Goal: Task Accomplishment & Management: Use online tool/utility

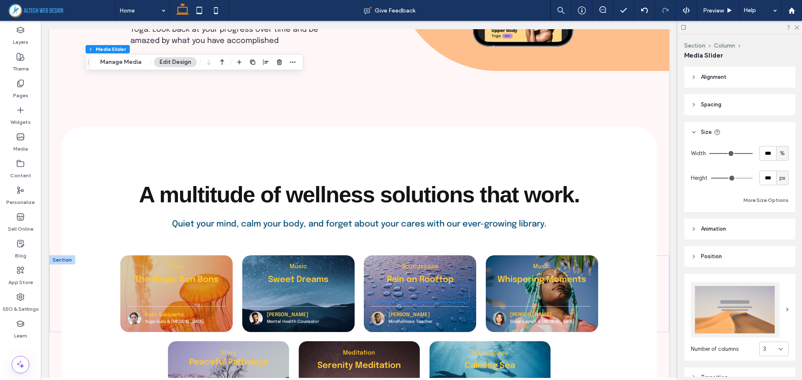
scroll to position [1294, 0]
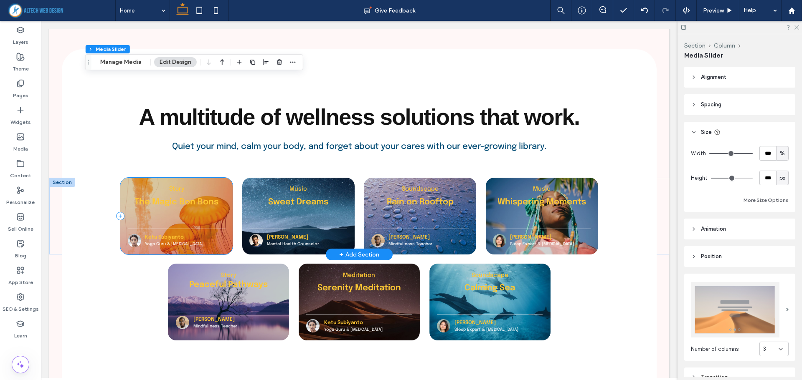
click at [175, 182] on div "Story The Magic Bon Bons Ketu Subiyanto Yoga Guru & Psychologist" at bounding box center [176, 216] width 112 height 77
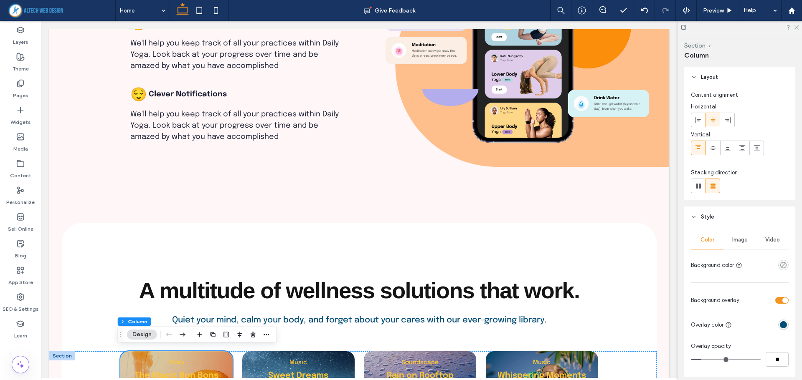
scroll to position [828, 0]
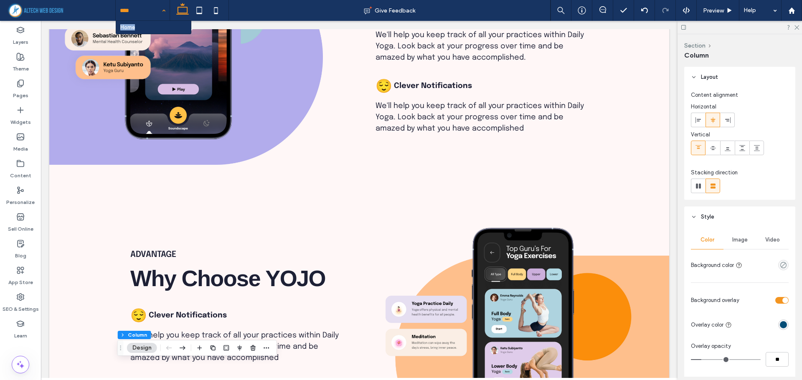
click at [160, 11] on div "Home" at bounding box center [143, 10] width 54 height 21
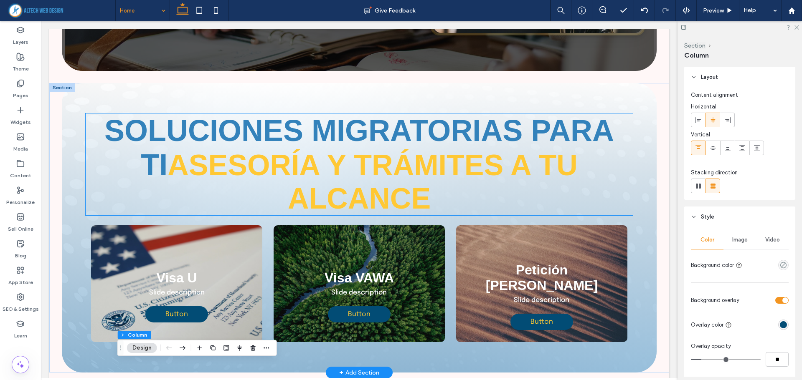
scroll to position [334, 0]
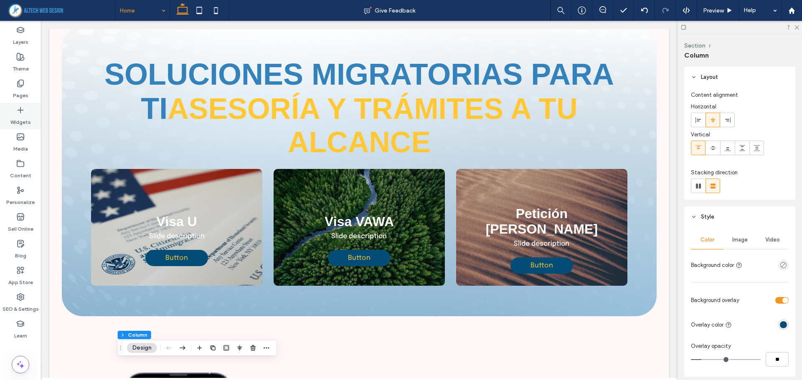
click at [20, 111] on icon at bounding box center [20, 110] width 8 height 8
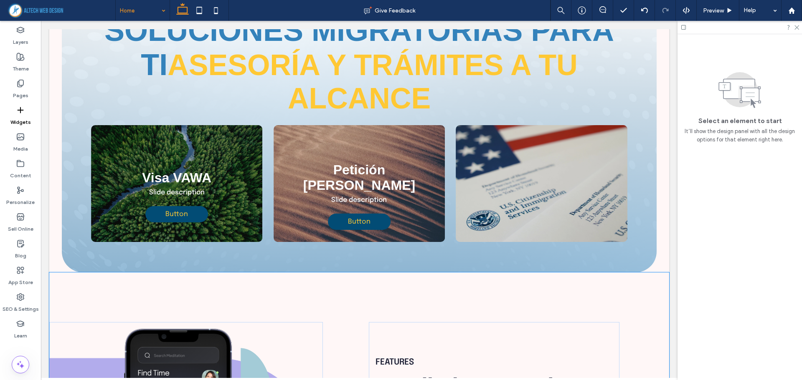
scroll to position [422, 0]
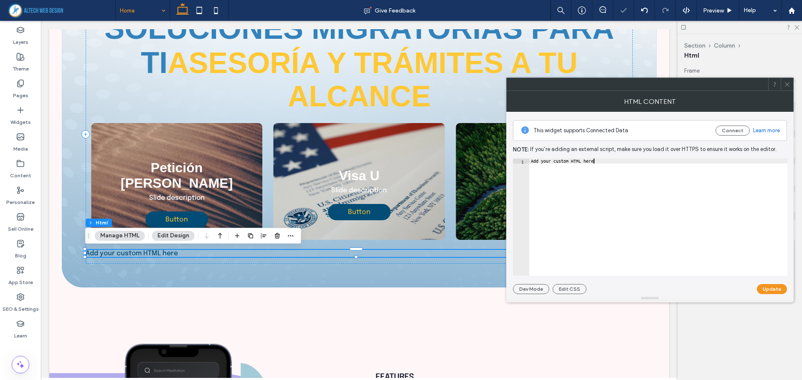
click at [562, 197] on div "Add your custom HTML here" at bounding box center [658, 222] width 258 height 127
paste textarea "**********"
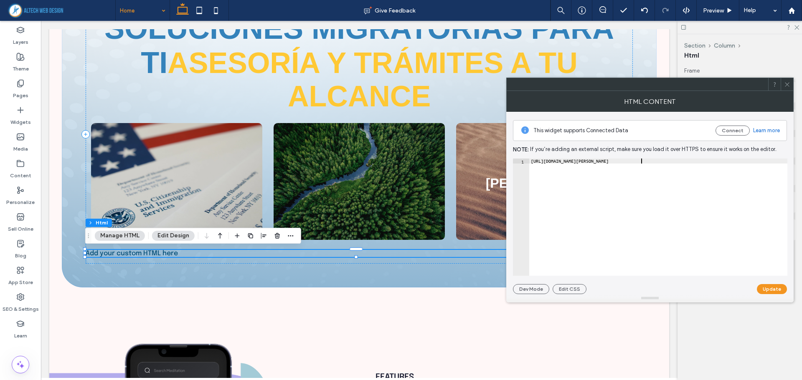
click at [567, 173] on div "https://codepen.io/quentin-feret/pen/pobGmdG" at bounding box center [658, 222] width 258 height 127
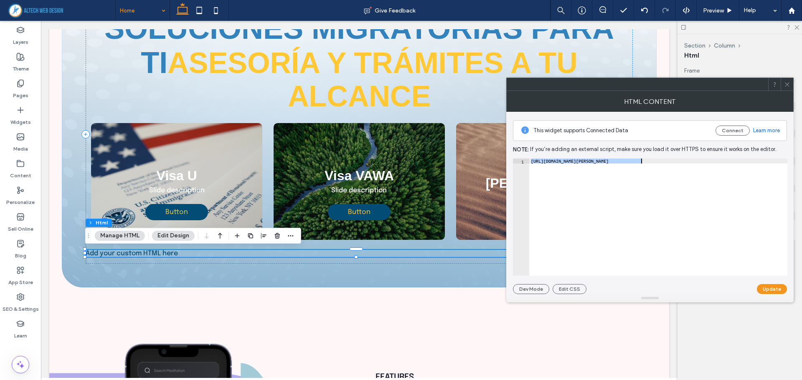
paste textarea "Cursor at row 1"
type textarea "**********"
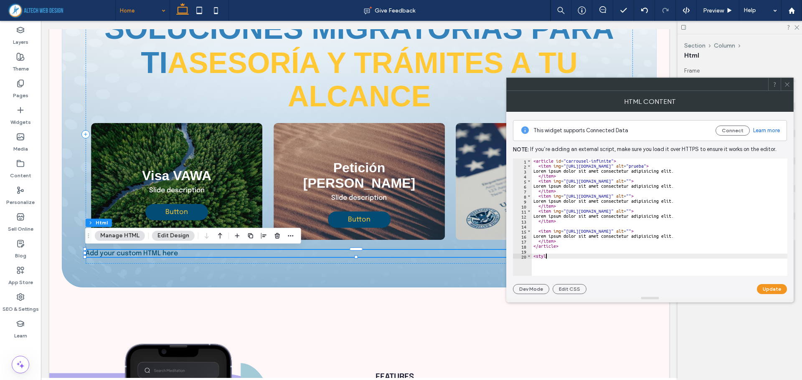
scroll to position [0, 1]
type textarea "*******"
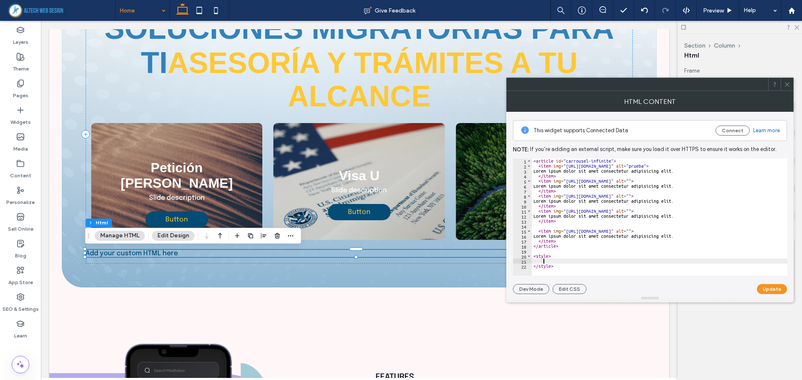
click at [546, 261] on div "< article id = "carrousel-infinite" > < item img = "https://www.it-institute.or…" at bounding box center [779, 219] width 497 height 121
paste textarea "Cursor at row 21"
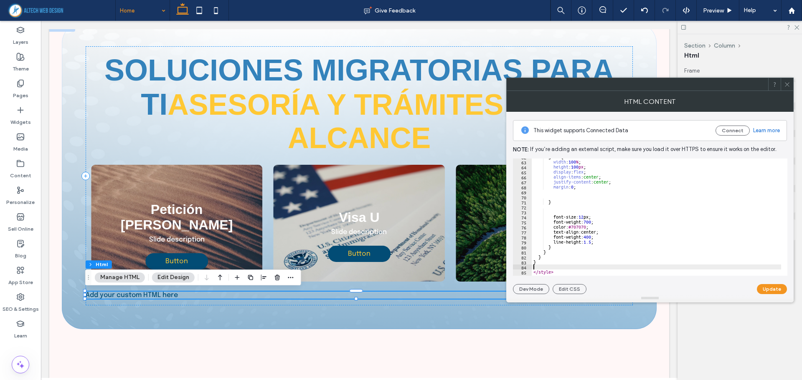
scroll to position [315, 0]
click at [574, 268] on div at bounding box center [779, 272] width 497 height 8
type textarea "********"
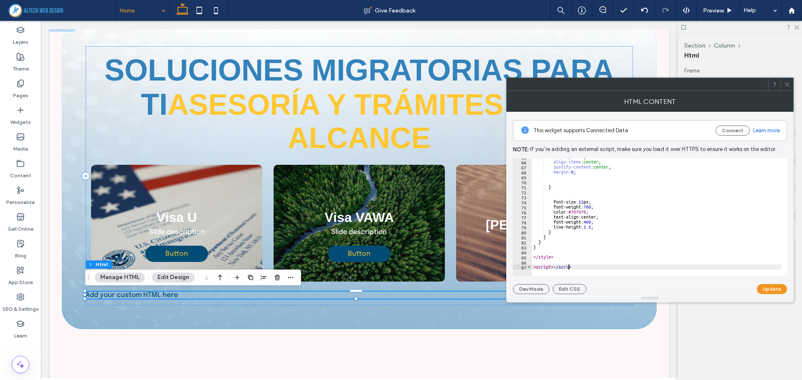
scroll to position [0, 3]
type textarea "**********"
paste textarea "Cursor at row 88"
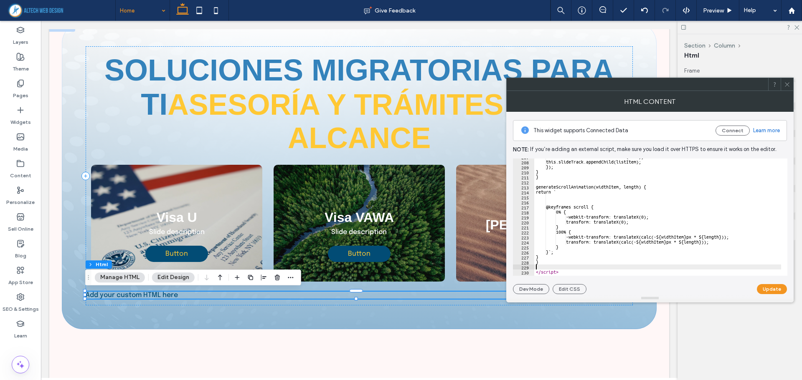
scroll to position [1036, 0]
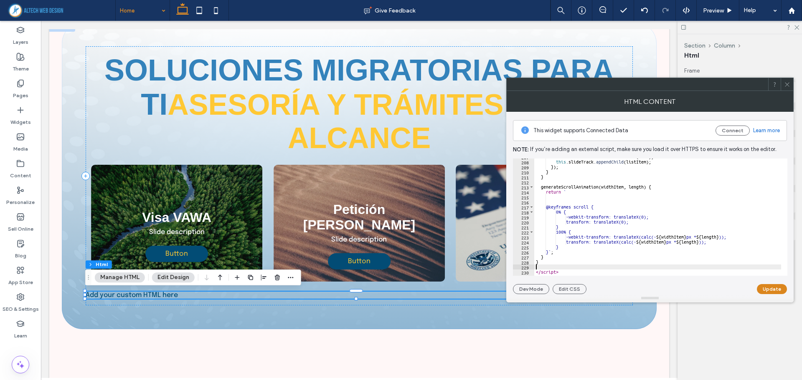
click at [761, 286] on button "Update" at bounding box center [771, 289] width 30 height 10
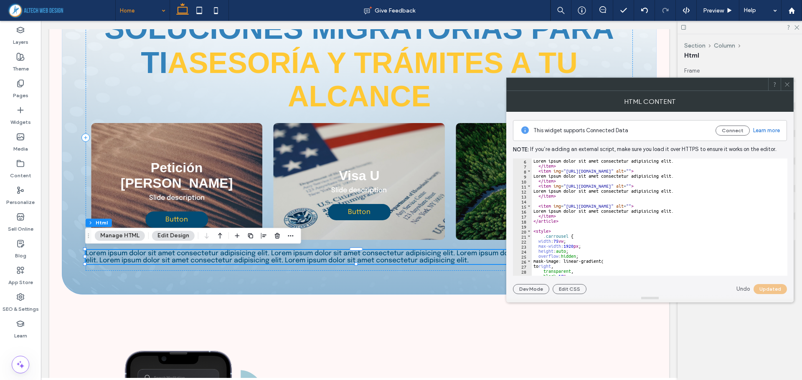
scroll to position [0, 0]
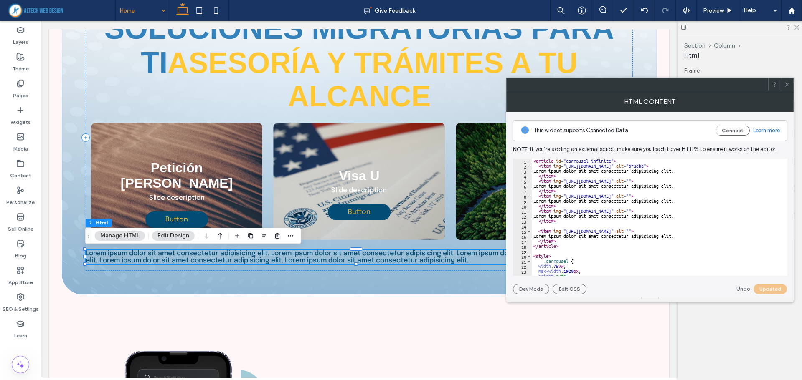
click at [785, 84] on icon at bounding box center [787, 84] width 6 height 6
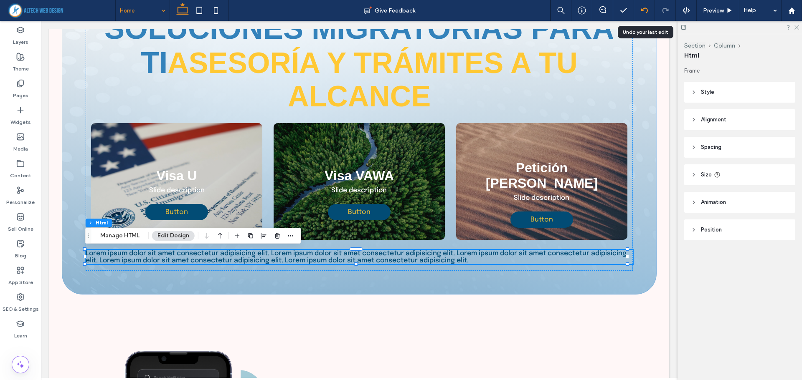
click at [651, 17] on div at bounding box center [644, 10] width 21 height 21
click at [275, 238] on icon "button" at bounding box center [277, 236] width 7 height 7
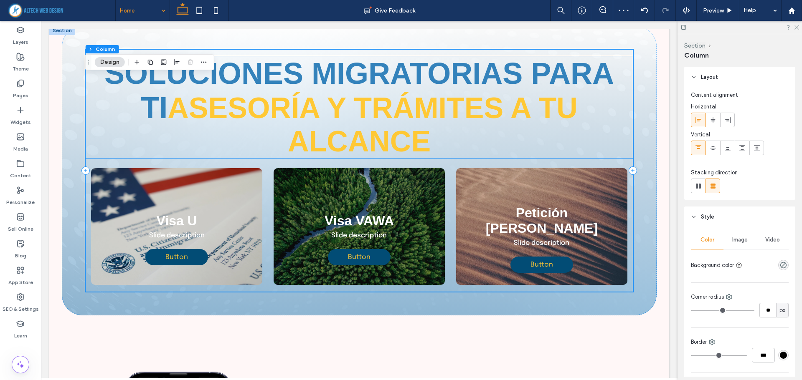
scroll to position [459, 0]
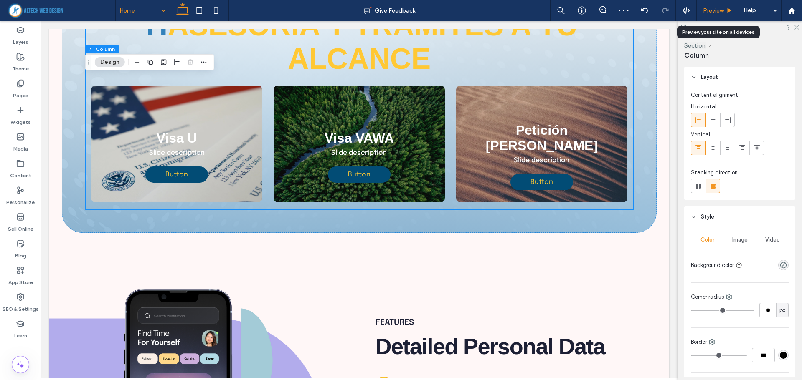
click at [713, 8] on span "Preview" at bounding box center [713, 10] width 21 height 7
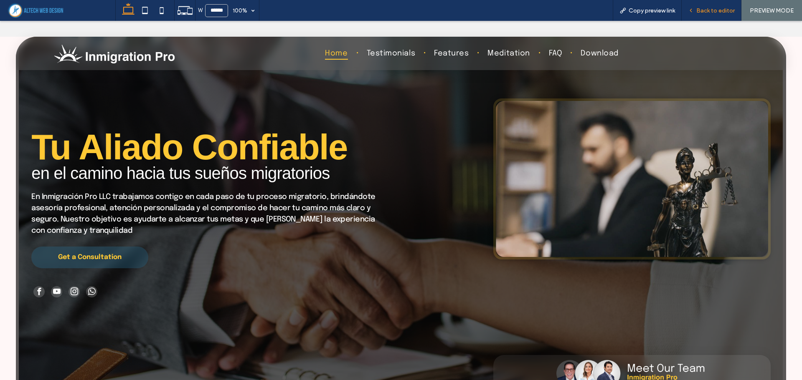
click at [704, 13] on span "Back to editor" at bounding box center [715, 10] width 38 height 7
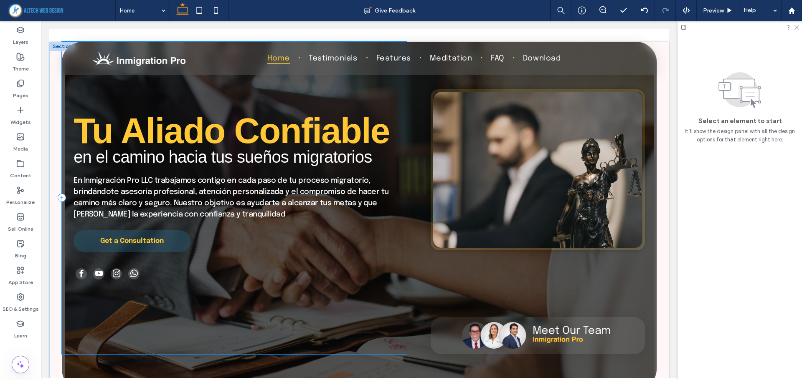
click at [76, 325] on div "Tu Aliado Confiable en el camino hacia tus sueños migratorios En Inmigración Pr…" at bounding box center [234, 198] width 345 height 313
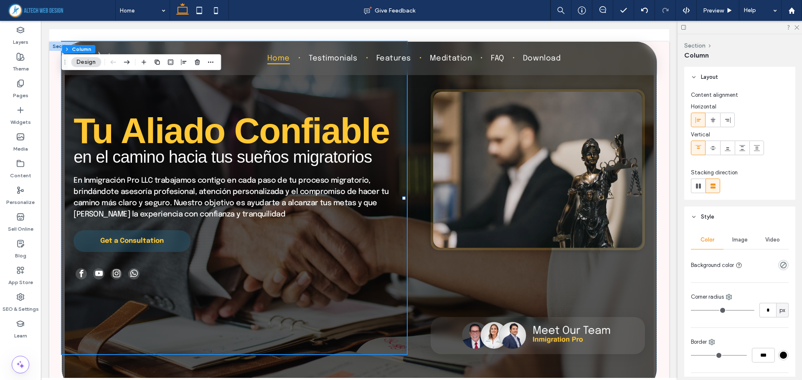
scroll to position [209, 0]
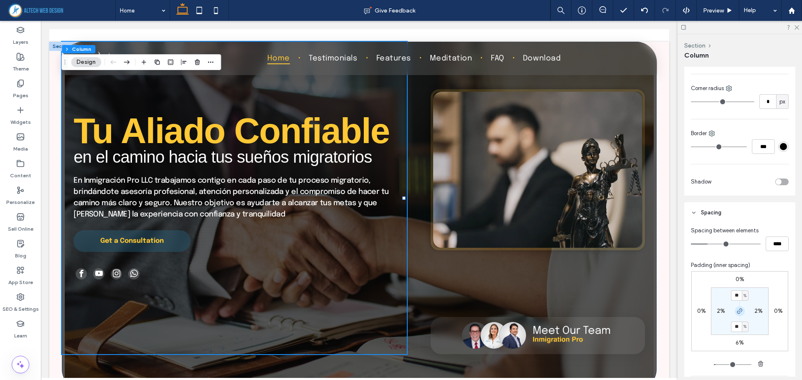
click at [736, 309] on icon "button" at bounding box center [739, 311] width 7 height 7
click at [718, 311] on label "2%" at bounding box center [720, 311] width 8 height 7
type input "*"
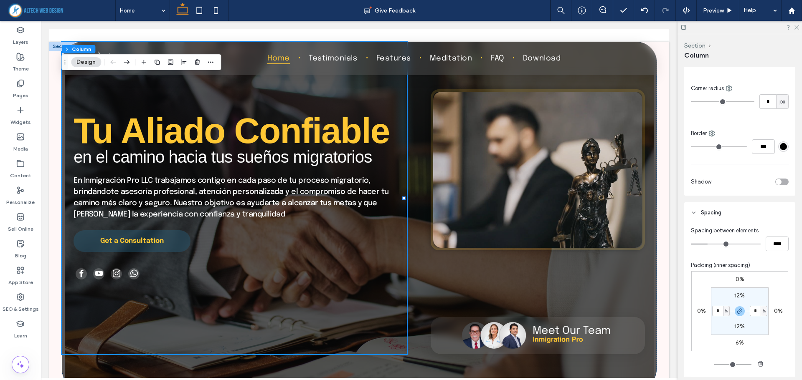
type input "*"
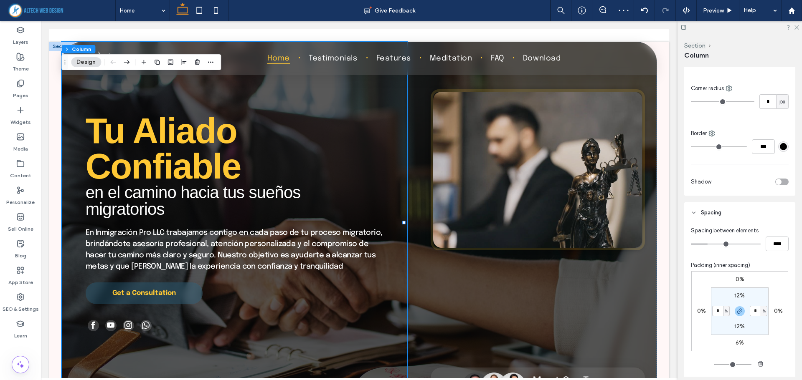
click at [719, 312] on input "*" at bounding box center [717, 311] width 11 height 10
type input "*"
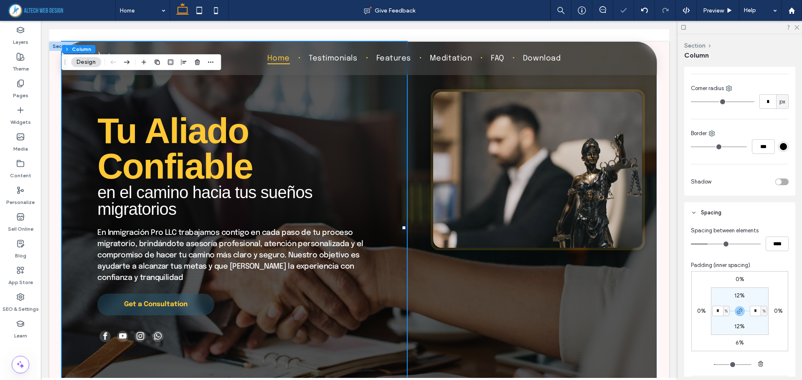
click at [716, 309] on input "*" at bounding box center [717, 311] width 11 height 10
type input "*"
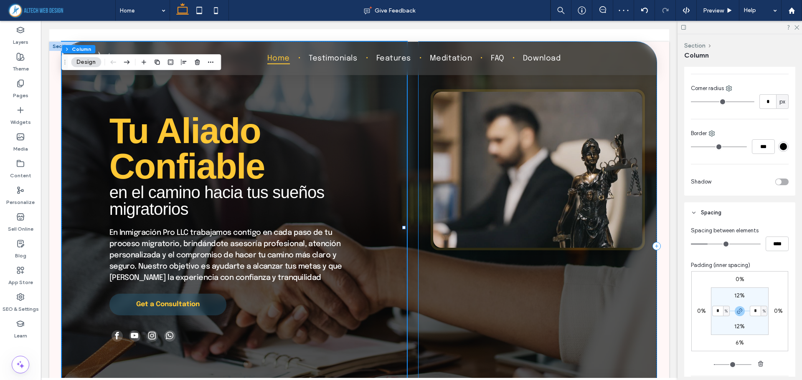
click at [640, 284] on div at bounding box center [537, 246] width 238 height 409
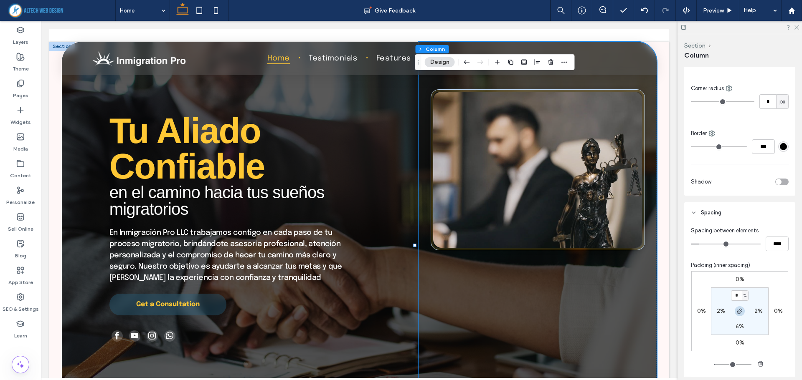
click at [736, 314] on use "button" at bounding box center [738, 311] width 5 height 5
click at [739, 315] on span "button" at bounding box center [739, 311] width 10 height 10
click at [754, 311] on label "2%" at bounding box center [758, 311] width 8 height 7
type input "*"
click at [754, 307] on input "*" at bounding box center [754, 311] width 11 height 10
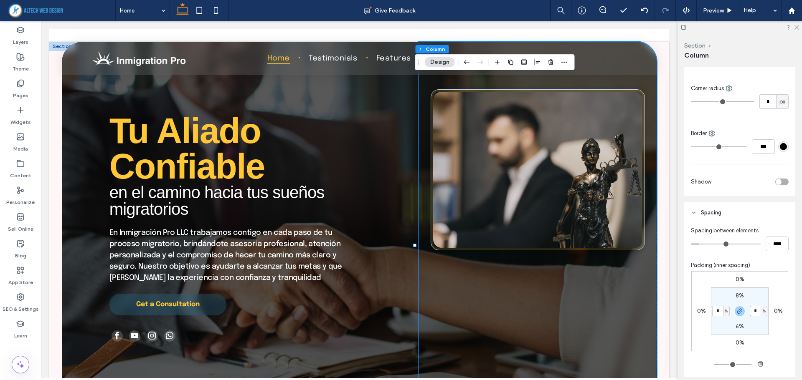
type input "*"
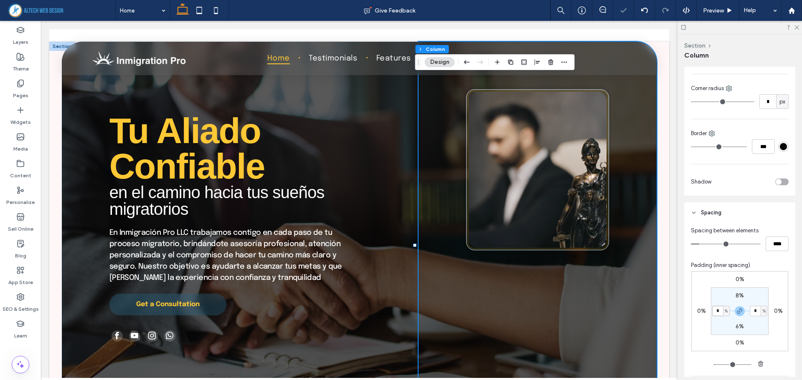
click at [719, 313] on input "*" at bounding box center [717, 311] width 11 height 10
type input "*"
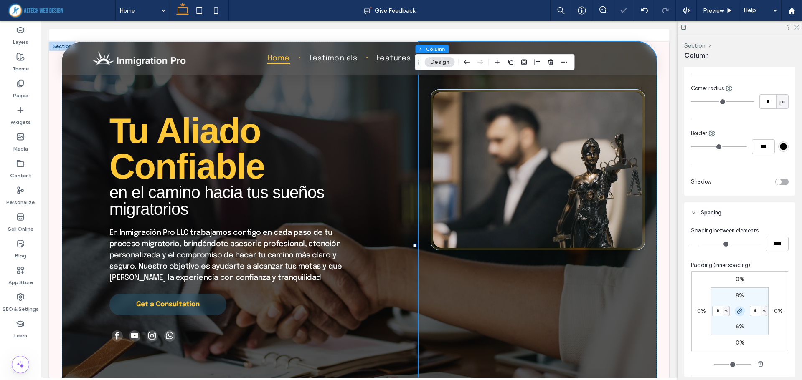
click at [740, 312] on icon "button" at bounding box center [739, 311] width 7 height 7
click at [753, 313] on input "*" at bounding box center [754, 311] width 11 height 10
type input "*"
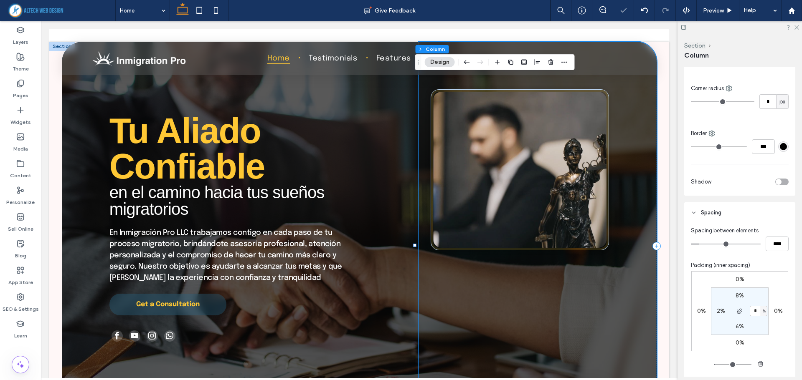
click at [529, 306] on div at bounding box center [537, 246] width 238 height 409
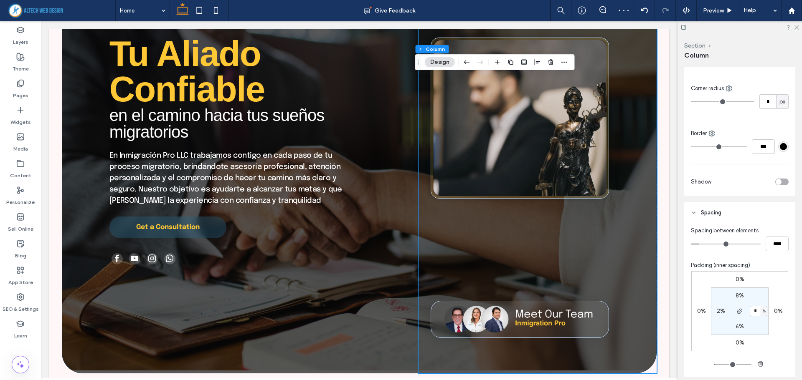
scroll to position [0, 0]
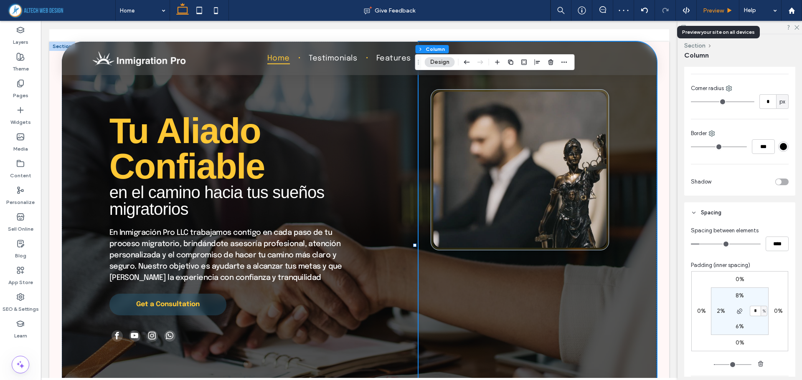
click at [718, 8] on span "Preview" at bounding box center [713, 10] width 21 height 7
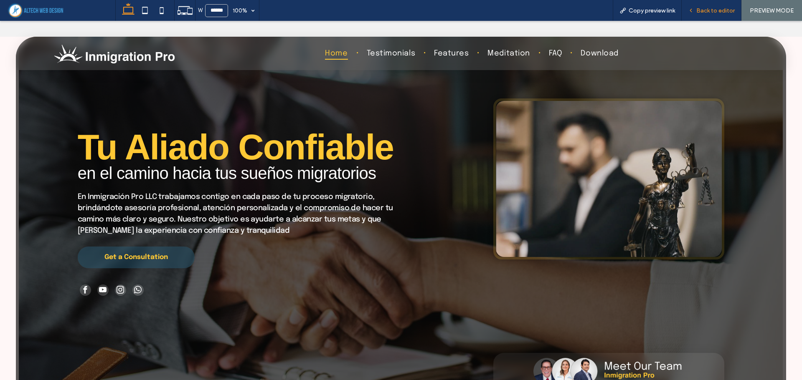
click at [696, 15] on div "Back to editor" at bounding box center [711, 10] width 60 height 21
drag, startPoint x: 695, startPoint y: 35, endPoint x: 593, endPoint y: 109, distance: 126.3
click at [710, 7] on span "Back to editor" at bounding box center [715, 10] width 38 height 7
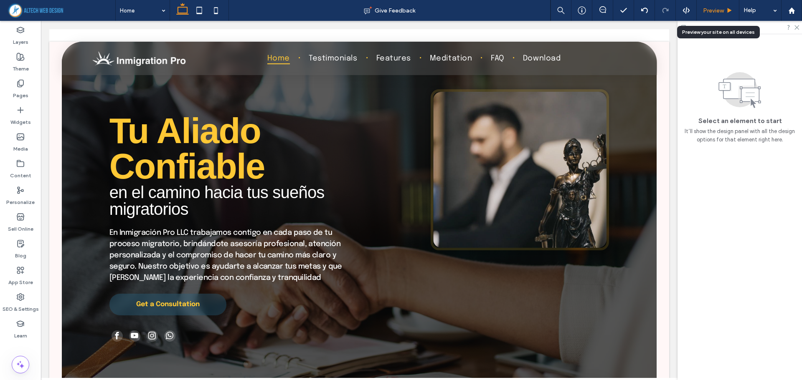
click at [701, 4] on div "Preview" at bounding box center [717, 10] width 43 height 21
click at [726, 10] on icon at bounding box center [729, 11] width 6 height 6
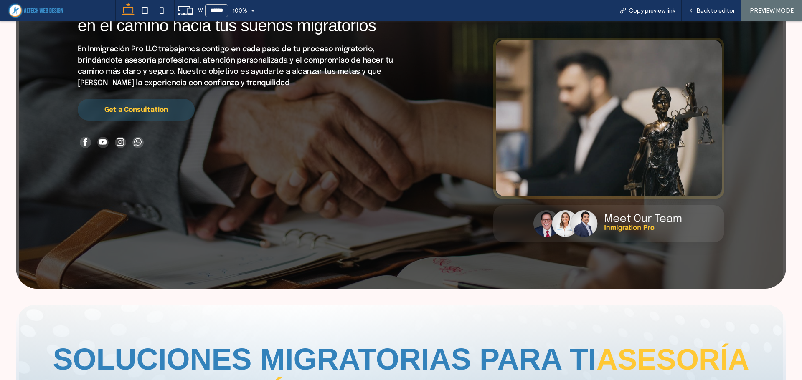
scroll to position [83, 0]
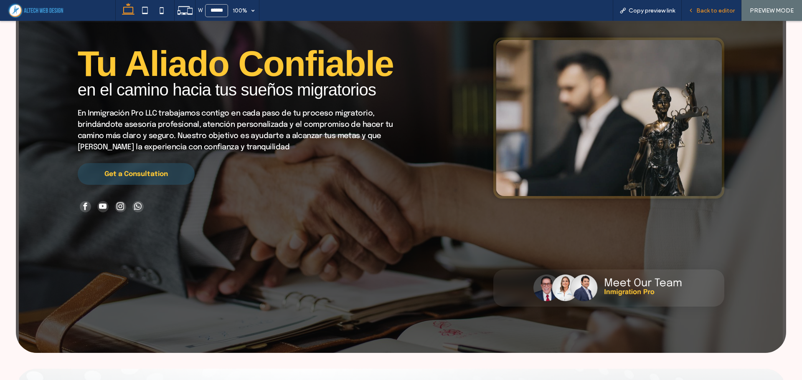
click at [700, 6] on div "Back to editor" at bounding box center [711, 10] width 60 height 21
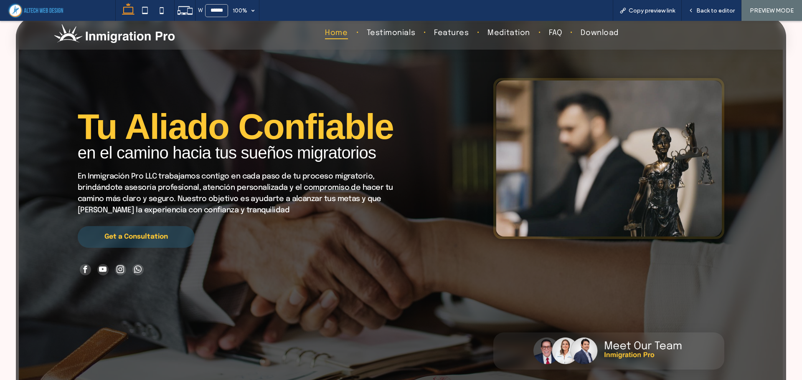
scroll to position [0, 0]
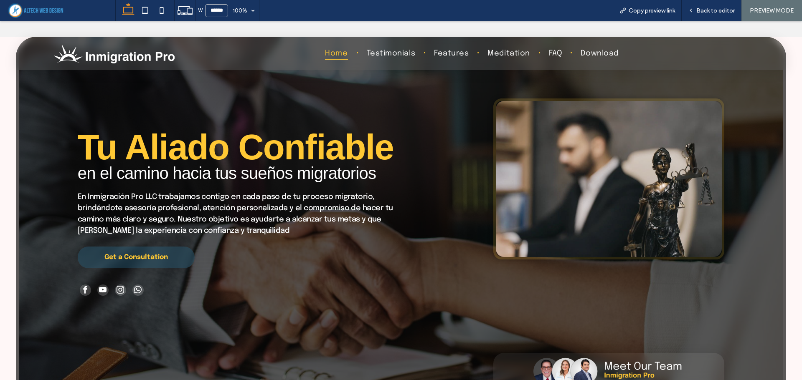
drag, startPoint x: 374, startPoint y: 86, endPoint x: 489, endPoint y: 70, distance: 115.5
click at [373, 89] on div "Tu Aliado Confiable en el camino hacia tus sueños migratorios En Inmigración Pr…" at bounding box center [239, 214] width 446 height 354
click at [714, 8] on span "Back to editor" at bounding box center [715, 10] width 38 height 7
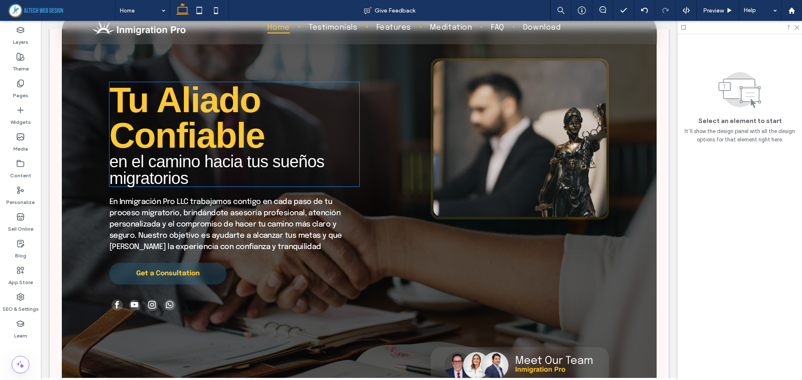
scroll to position [125, 0]
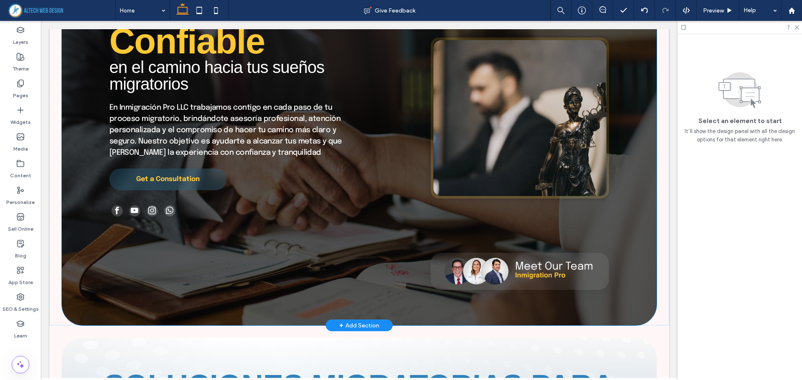
click at [186, 303] on div "Tu Aliado Confiable en el camino hacia tus sueños migratorios En Inmigración Pr…" at bounding box center [359, 121] width 595 height 409
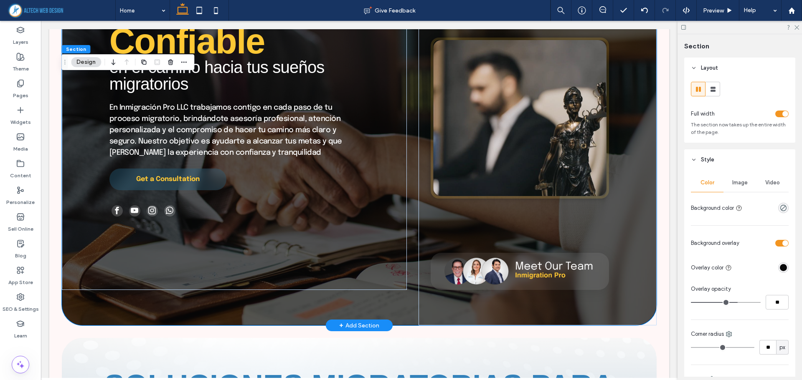
click at [185, 303] on div "Tu Aliado Confiable en el camino hacia tus sueños migratorios En Inmigración Pr…" at bounding box center [359, 121] width 595 height 409
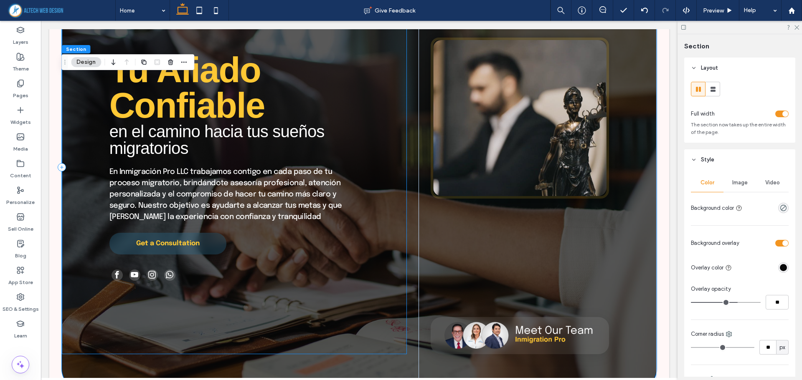
scroll to position [0, 0]
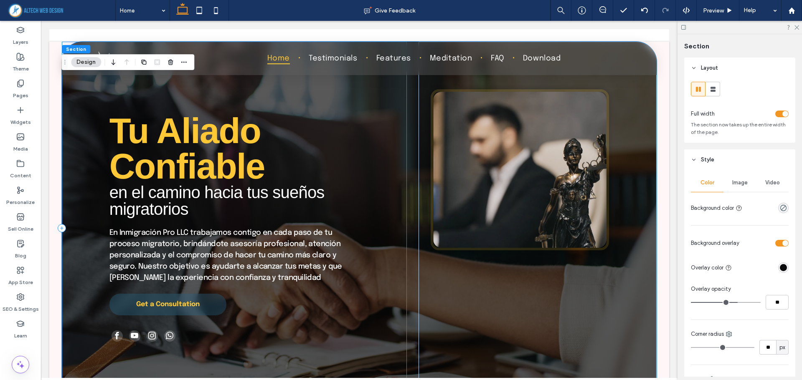
click at [76, 84] on div "Tu Aliado Confiable en el camino hacia tus sueños migratorios En Inmigración Pr…" at bounding box center [234, 229] width 345 height 374
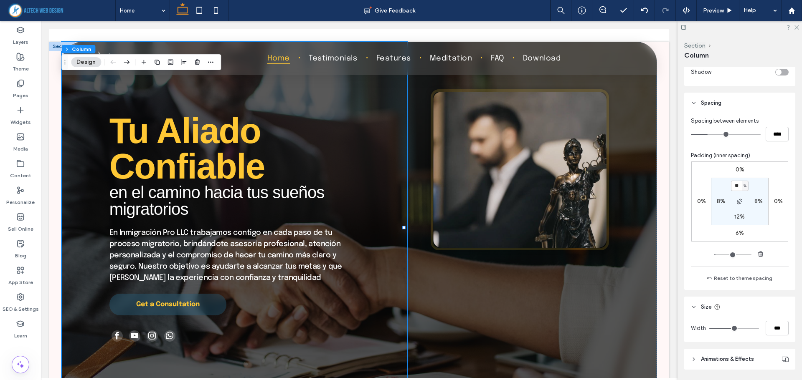
scroll to position [334, 0]
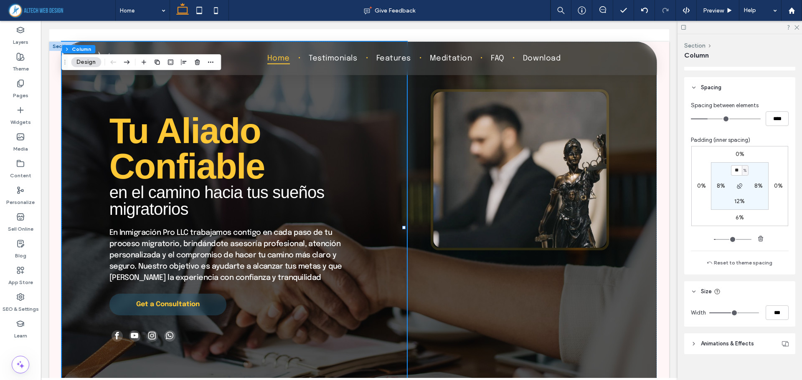
click at [735, 201] on label "12%" at bounding box center [739, 201] width 10 height 7
type input "**"
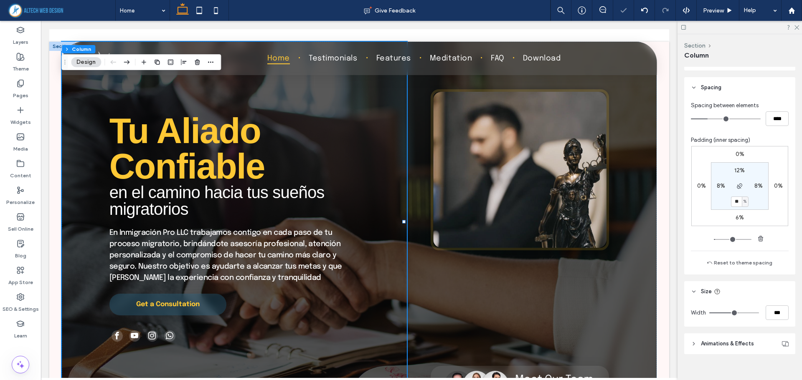
click at [735, 202] on input "**" at bounding box center [736, 202] width 11 height 10
type input "*"
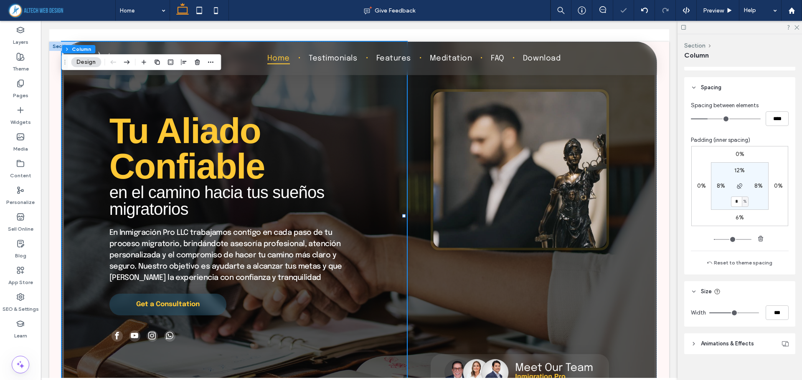
click at [736, 198] on input "*" at bounding box center [736, 202] width 11 height 10
type input "*"
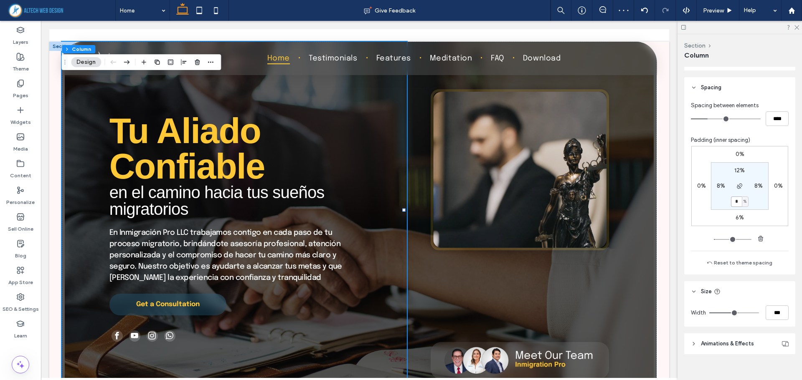
click at [733, 202] on input "*" at bounding box center [736, 202] width 11 height 10
click at [734, 167] on label "12%" at bounding box center [739, 170] width 10 height 7
type input "**"
type input "*"
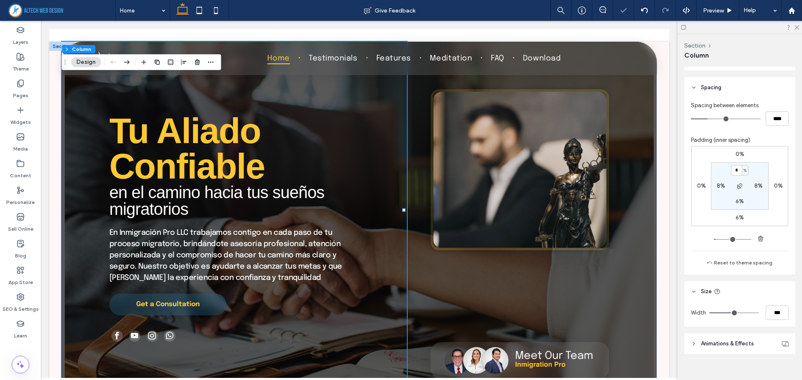
type input "*"
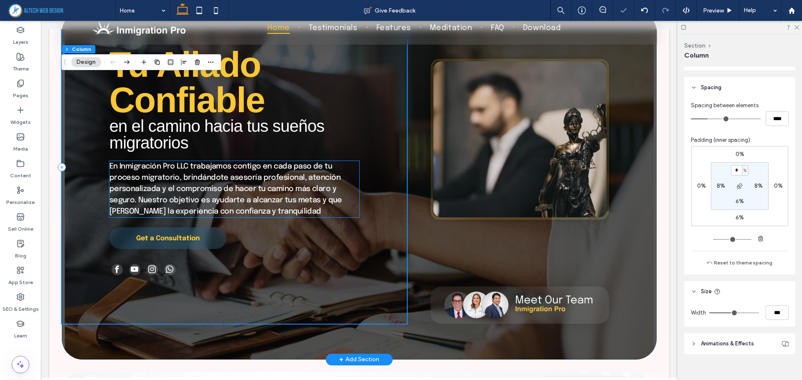
scroll to position [83, 0]
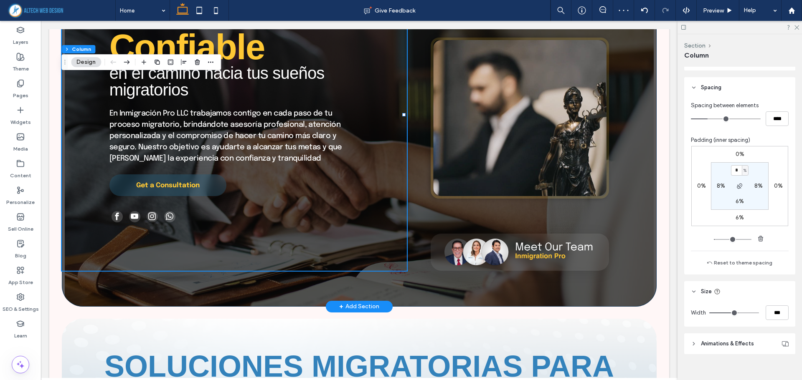
click at [296, 279] on div "Tu Aliado Confiable en el camino hacia tus sueños migratorios En Inmigración Pr…" at bounding box center [359, 132] width 595 height 349
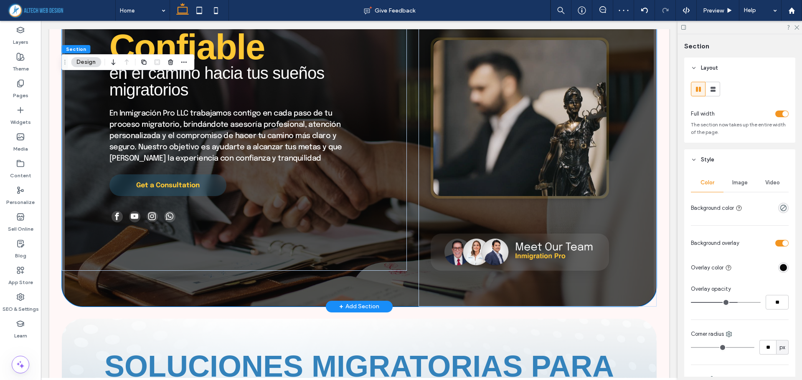
click at [255, 289] on div "Tu Aliado Confiable en el camino hacia tus sueños migratorios En Inmigración Pr…" at bounding box center [359, 132] width 595 height 349
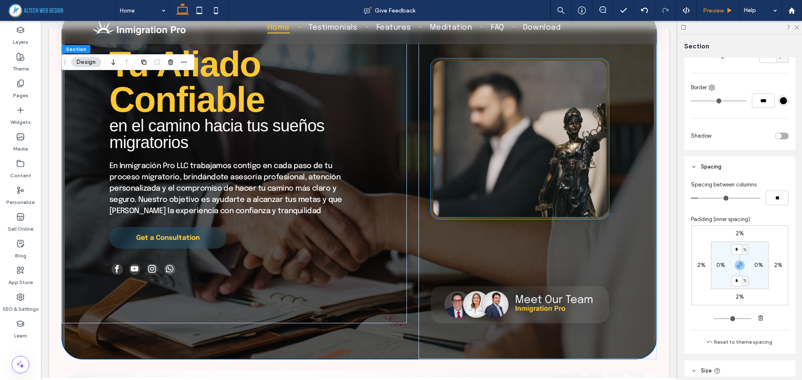
scroll to position [0, 0]
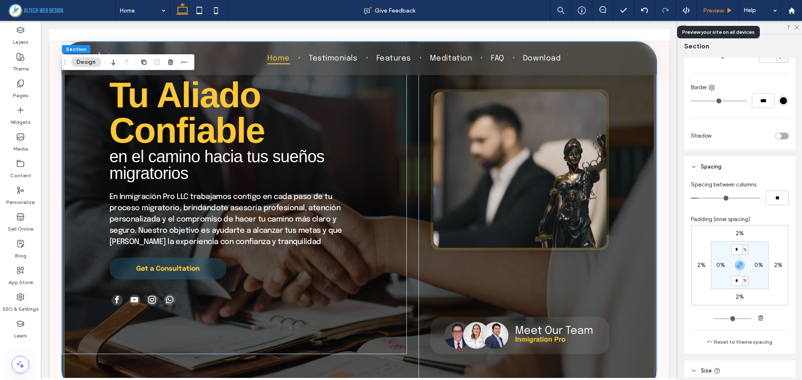
click at [704, 2] on div "Preview" at bounding box center [717, 10] width 43 height 21
click at [706, 9] on span "Preview" at bounding box center [713, 10] width 21 height 7
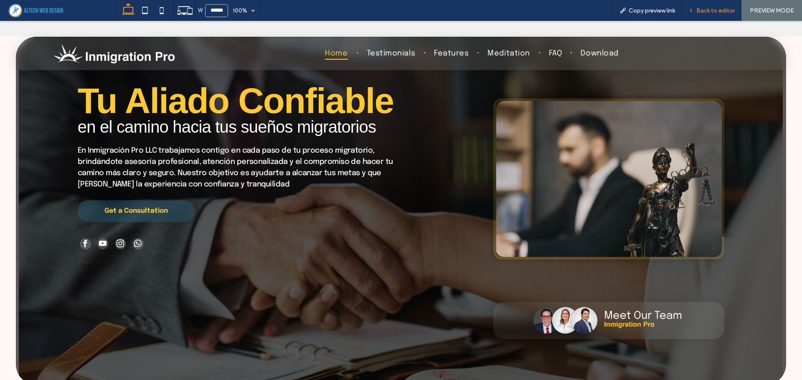
click at [711, 11] on span "Back to editor" at bounding box center [715, 10] width 38 height 7
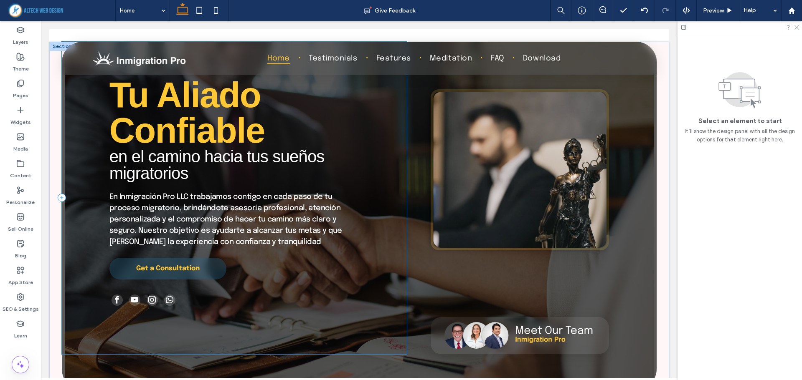
click at [88, 116] on div "Tu Aliado Confiable en el camino hacia tus sueños migratorios En Inmigración Pr…" at bounding box center [234, 198] width 345 height 313
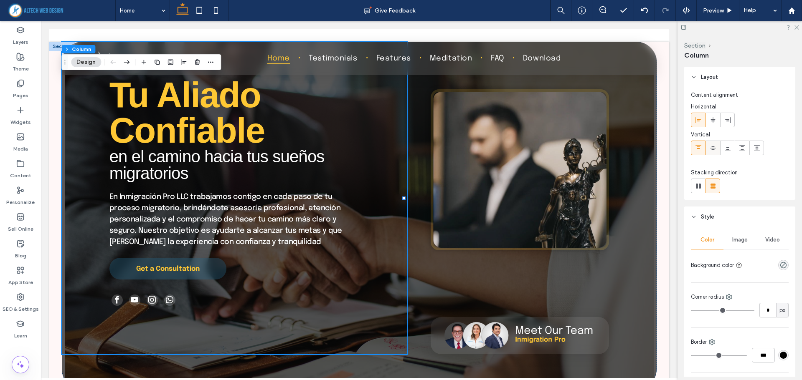
click at [714, 151] on icon at bounding box center [712, 148] width 7 height 7
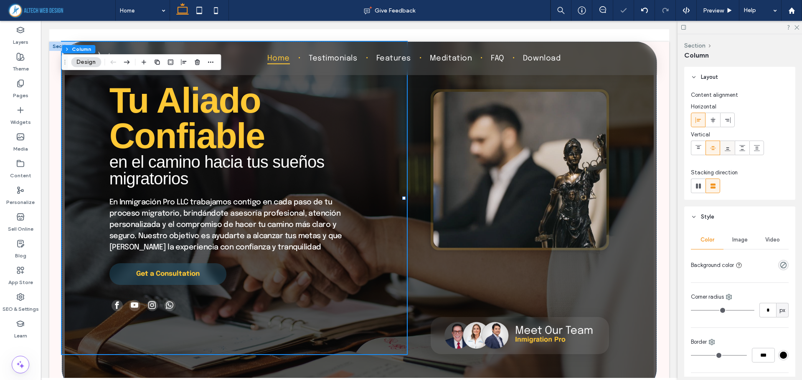
click at [722, 150] on div at bounding box center [727, 148] width 14 height 14
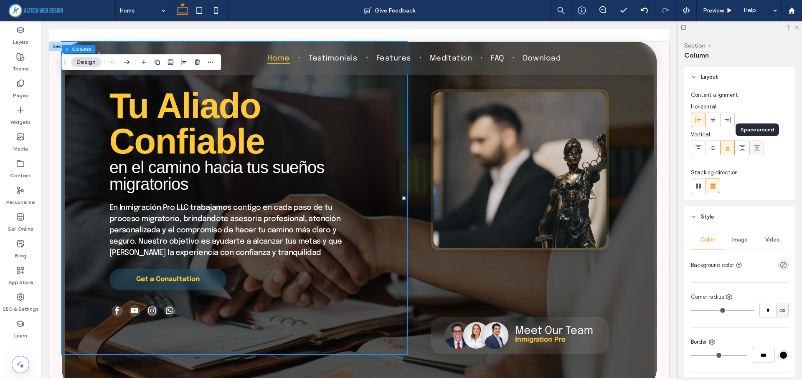
click at [754, 148] on icon at bounding box center [756, 148] width 7 height 7
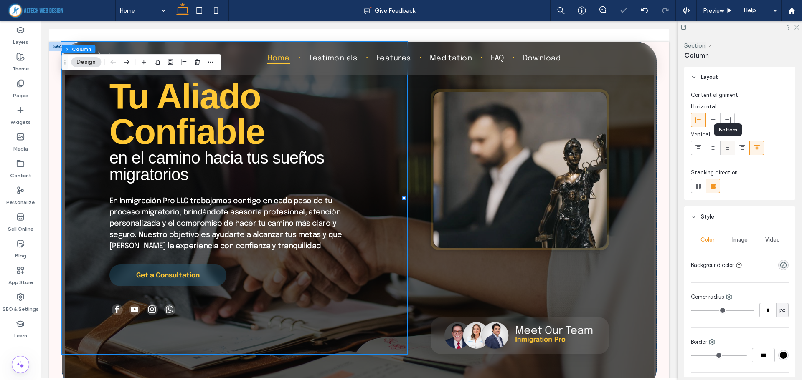
click at [729, 151] on use at bounding box center [727, 149] width 6 height 4
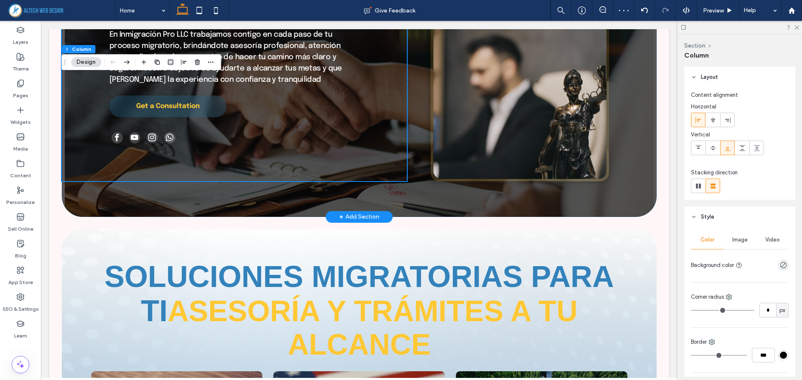
scroll to position [167, 0]
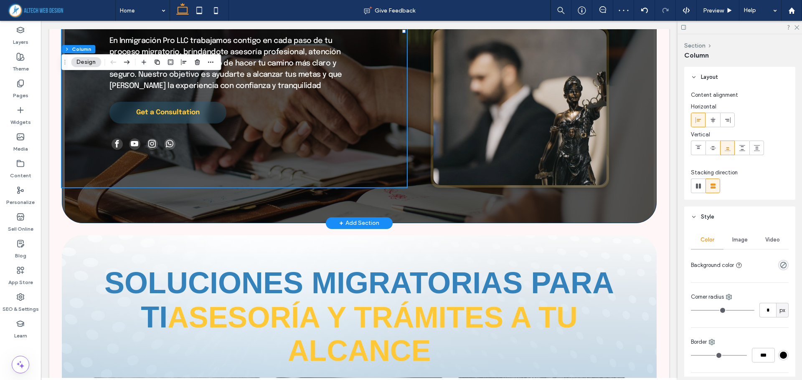
click at [159, 193] on div "Tu Aliado Confiable en el camino hacia tus sueños migratorios En Inmigración Pr…" at bounding box center [359, 49] width 595 height 349
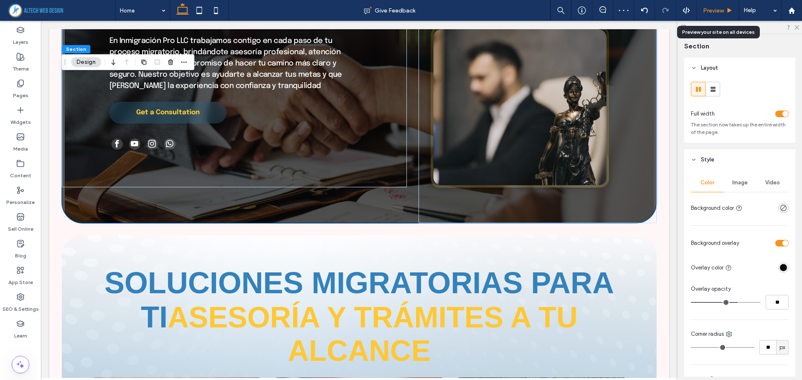
click at [706, 7] on span "Preview" at bounding box center [713, 10] width 21 height 7
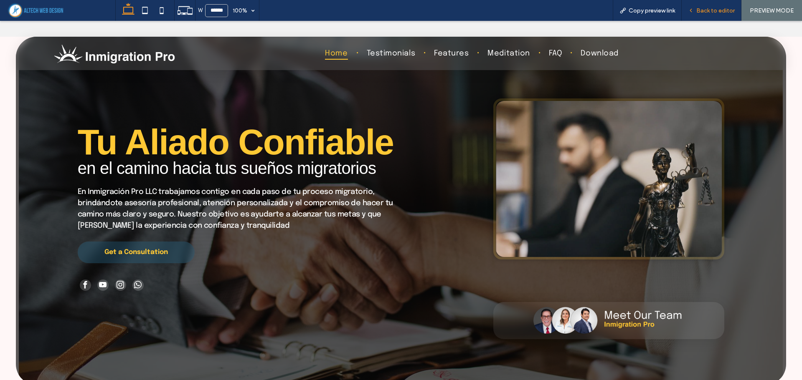
click at [711, 8] on span "Back to editor" at bounding box center [715, 10] width 38 height 7
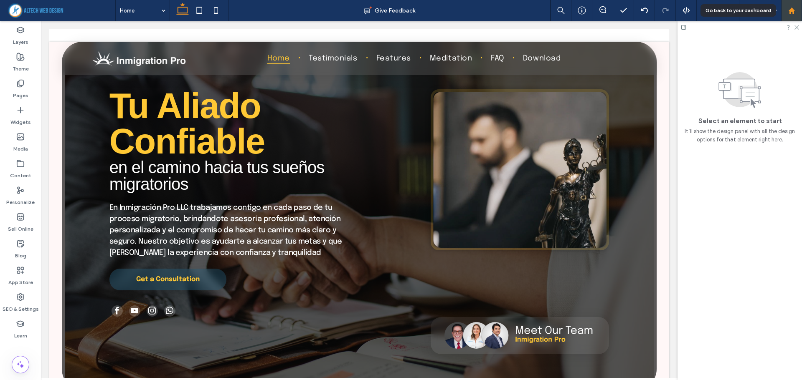
click at [792, 8] on use at bounding box center [791, 10] width 6 height 6
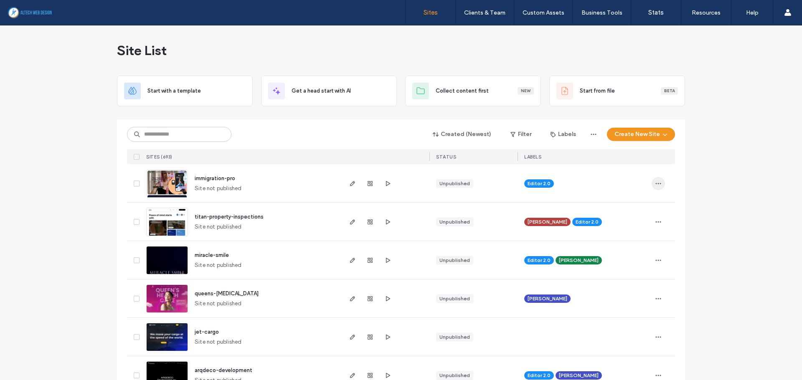
click at [655, 186] on icon "button" at bounding box center [658, 183] width 7 height 7
click at [612, 252] on span "Assign Label" at bounding box center [618, 253] width 30 height 8
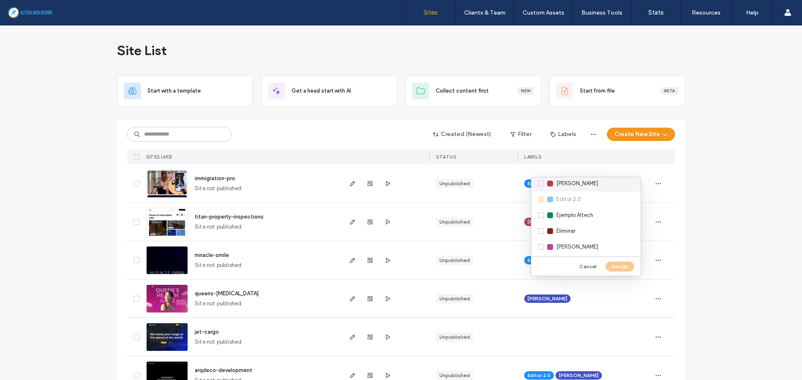
scroll to position [83, 0]
click at [580, 218] on div "Eliminar" at bounding box center [585, 216] width 109 height 16
click at [618, 268] on button "Assign" at bounding box center [619, 267] width 28 height 10
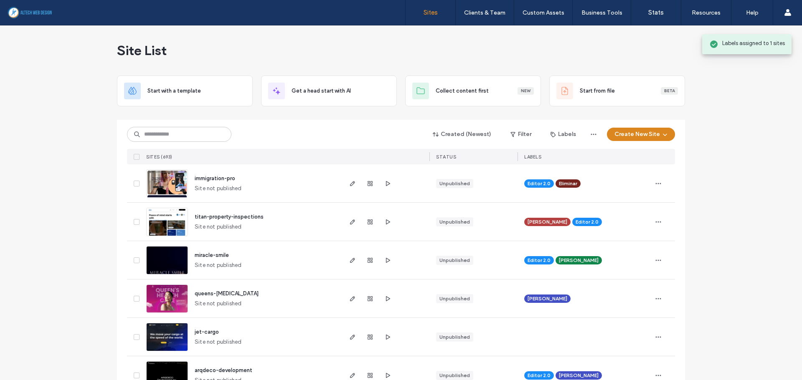
click at [638, 135] on button "Create New Site" at bounding box center [641, 134] width 68 height 13
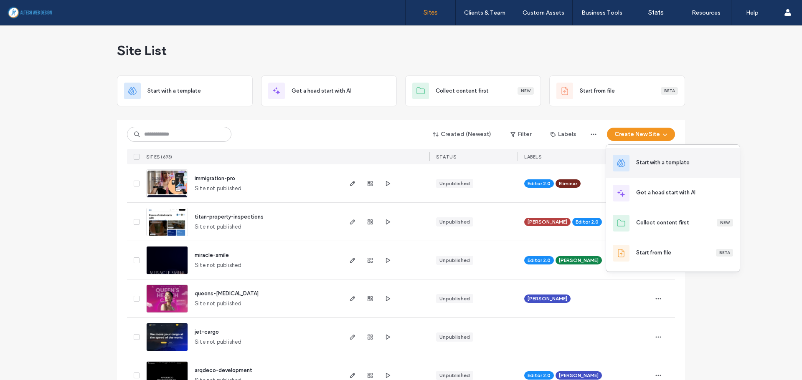
click at [650, 169] on div "Start with a template" at bounding box center [673, 163] width 134 height 30
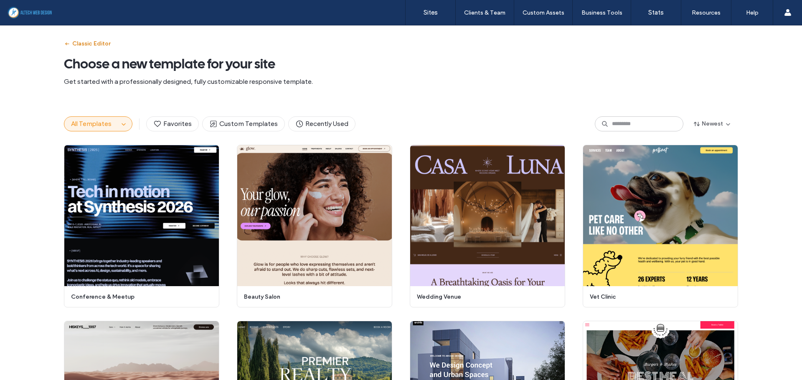
click at [86, 43] on button "Classic Editor" at bounding box center [87, 43] width 46 height 13
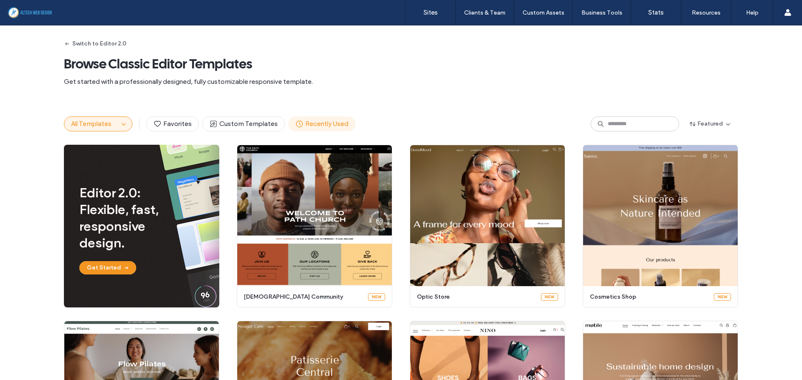
click at [322, 118] on button "Recently Used" at bounding box center [321, 123] width 67 height 15
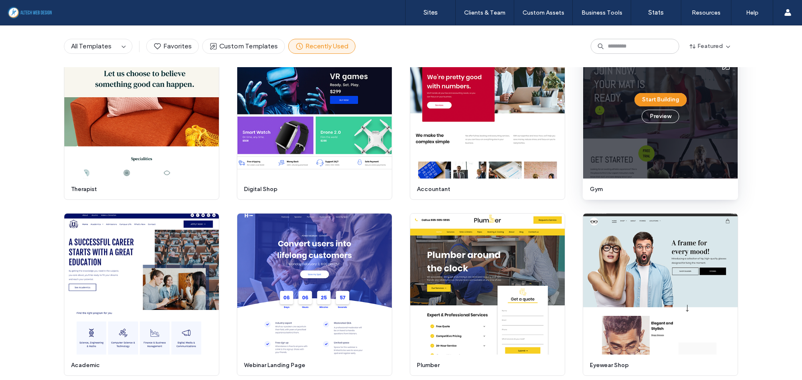
scroll to position [1693, 0]
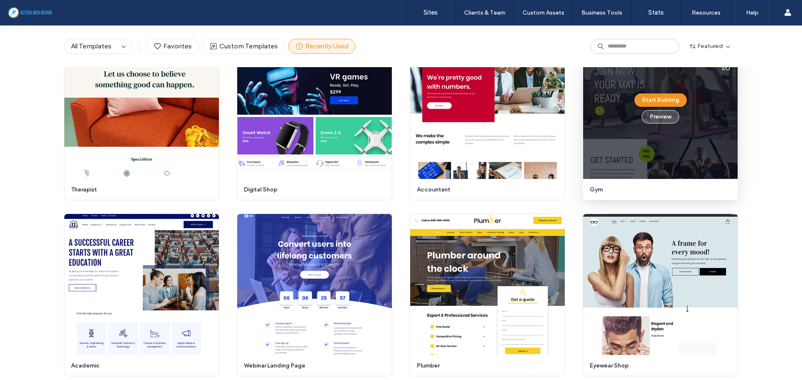
click at [660, 119] on button "Preview" at bounding box center [660, 116] width 38 height 13
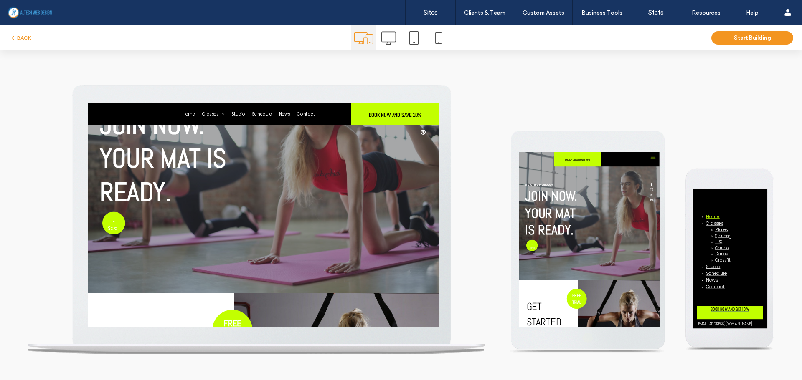
scroll to position [0, 0]
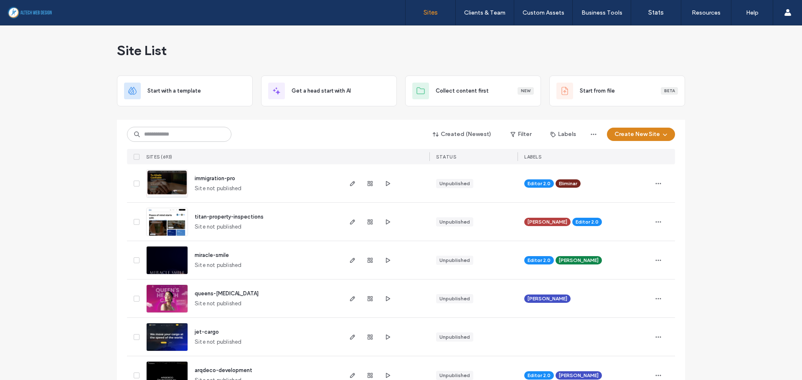
click at [669, 136] on button "Create New Site" at bounding box center [641, 134] width 68 height 13
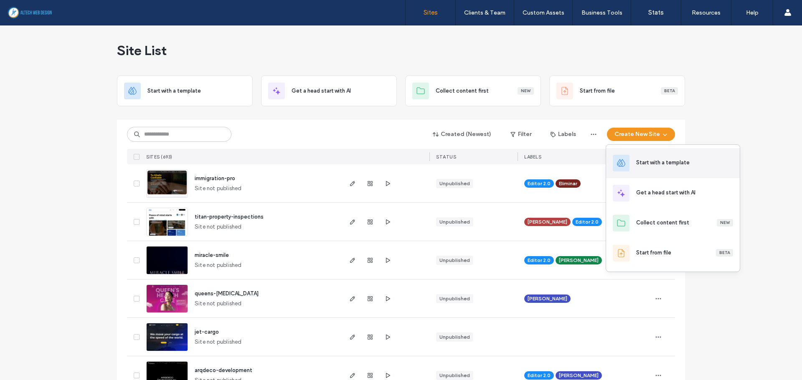
click at [657, 170] on div "Start with a template" at bounding box center [673, 163] width 134 height 30
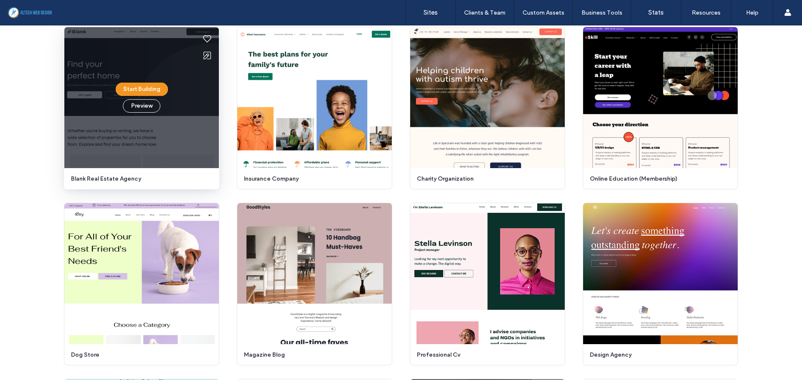
scroll to position [587, 0]
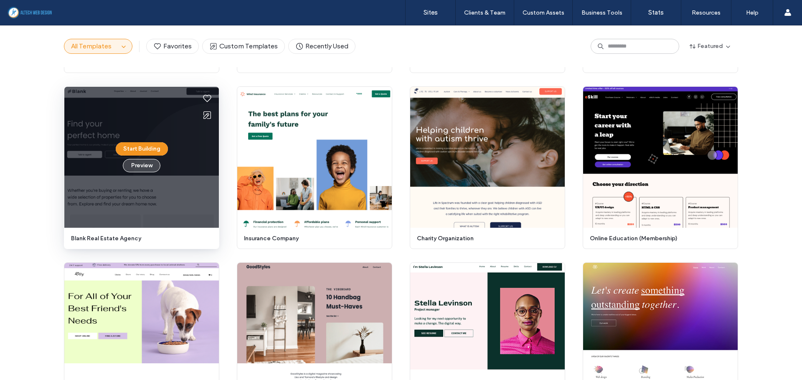
click at [141, 169] on button "Preview" at bounding box center [142, 165] width 38 height 13
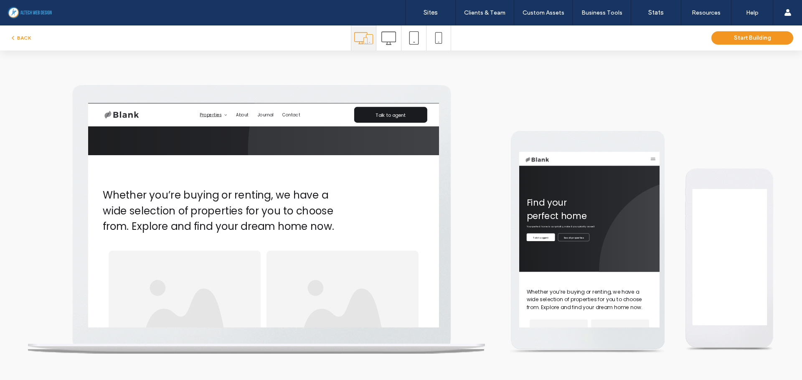
scroll to position [0, 0]
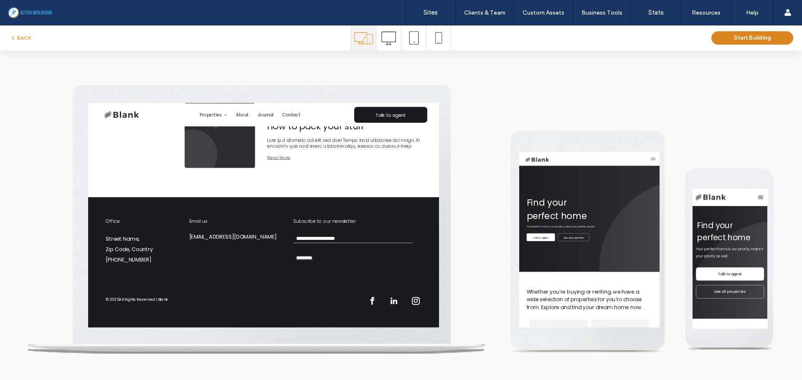
click at [726, 41] on button "Start Building" at bounding box center [752, 37] width 82 height 13
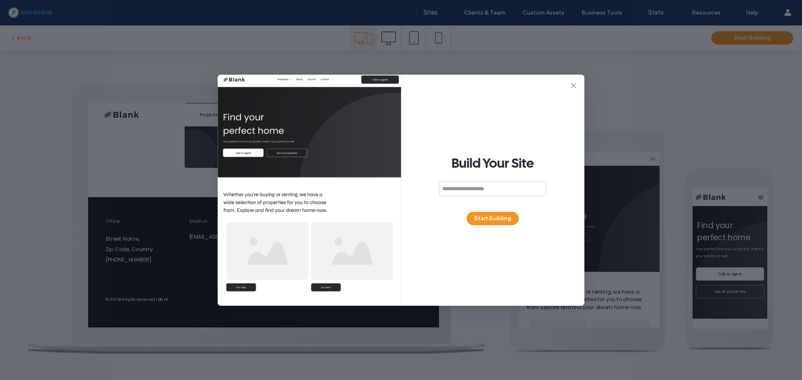
click at [460, 190] on input at bounding box center [492, 189] width 107 height 15
type input "**********"
click at [508, 231] on div "**********" at bounding box center [492, 190] width 183 height 231
click at [494, 215] on button "Start Building" at bounding box center [492, 218] width 52 height 13
